Goal: Find specific page/section

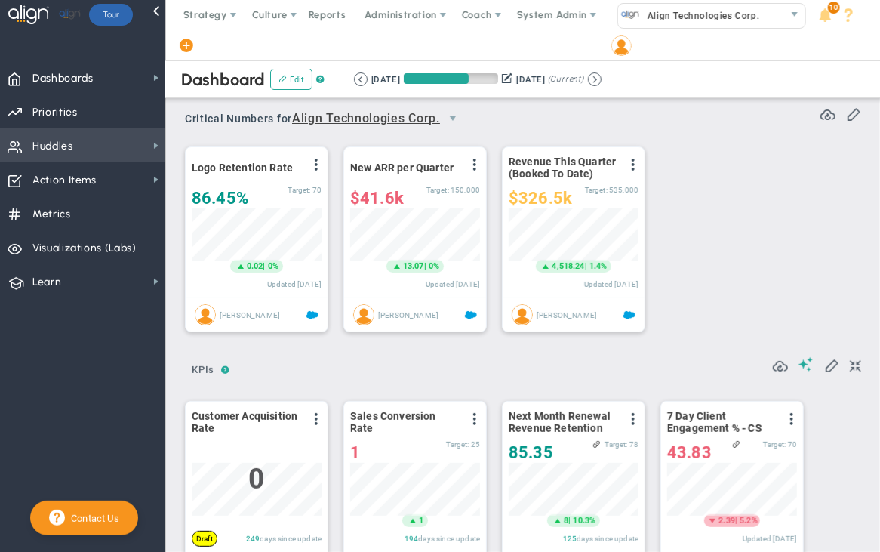
click at [140, 144] on span "Huddles Huddles" at bounding box center [82, 145] width 165 height 34
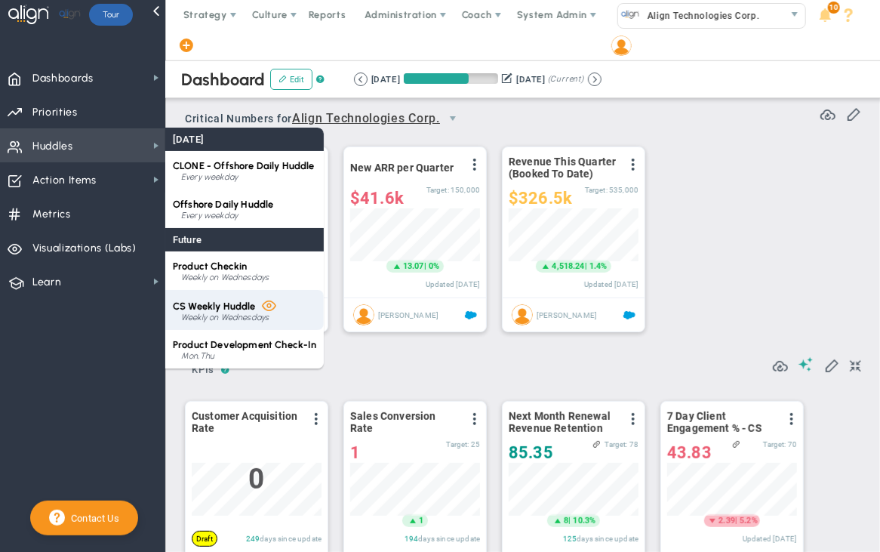
click at [242, 318] on div "Weekly on Wednesdays" at bounding box center [248, 317] width 135 height 9
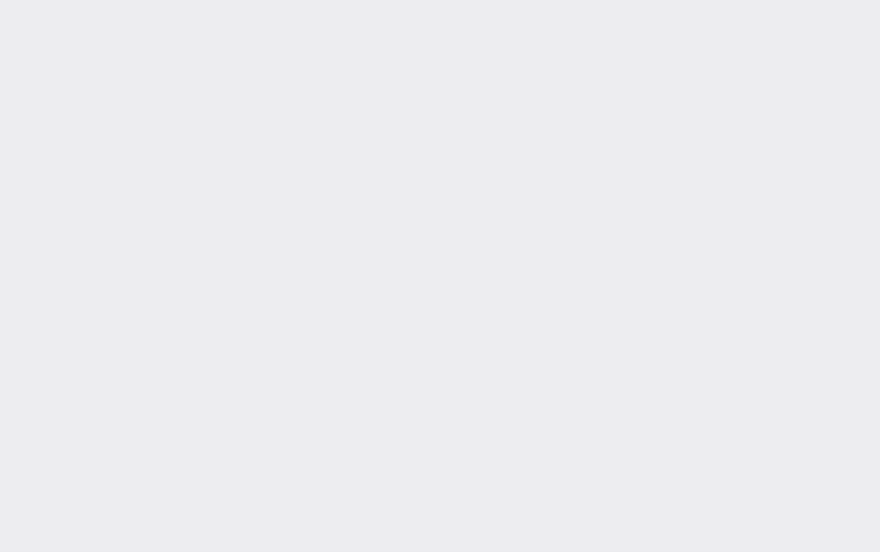
type input "[DATE]"
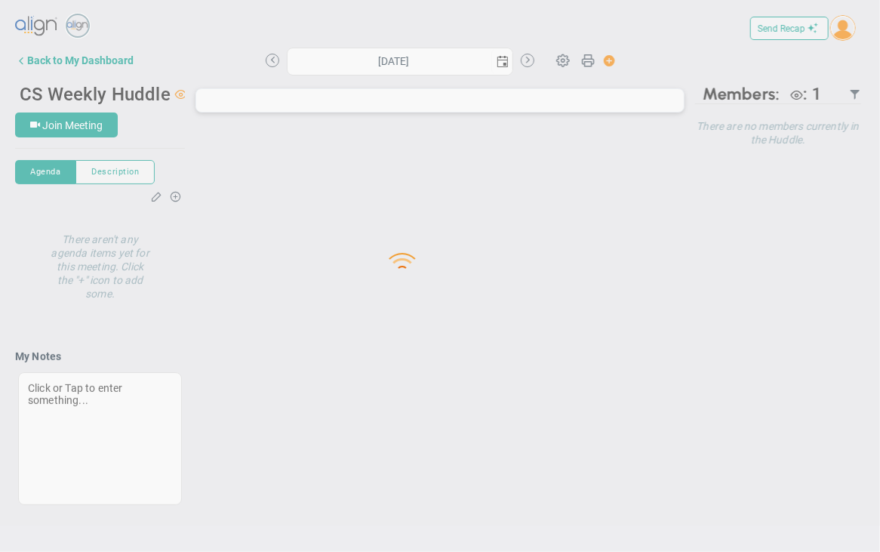
type input "[DATE]"
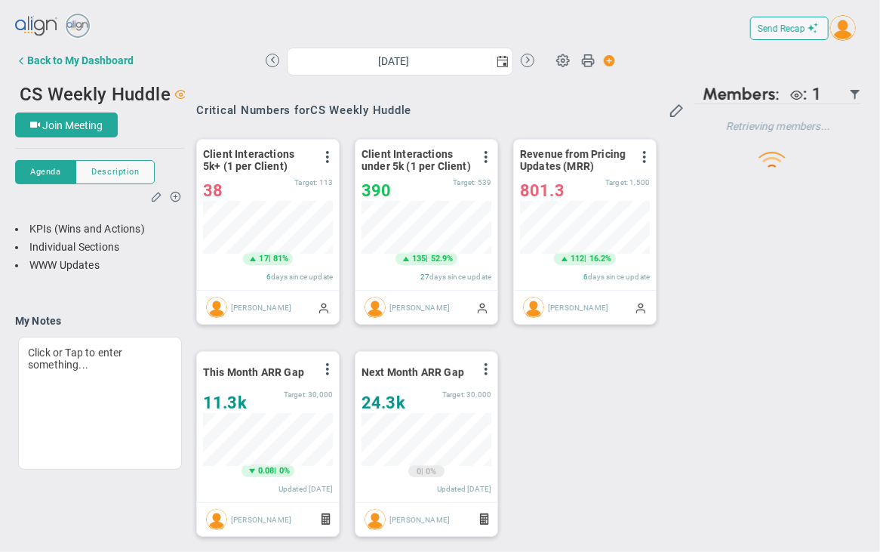
scroll to position [754495, 754418]
